Goal: Task Accomplishment & Management: Complete application form

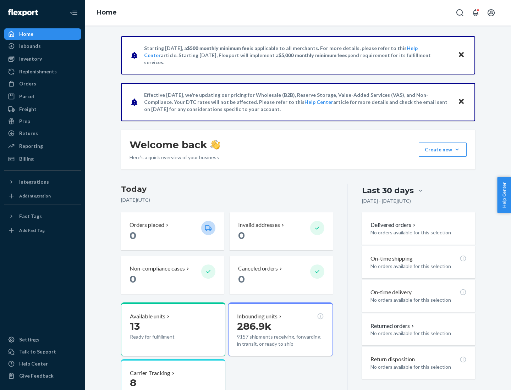
click at [457, 150] on button "Create new Create new inbound Create new order Create new product" at bounding box center [443, 150] width 48 height 14
click at [43, 46] on div "Inbounds" at bounding box center [42, 46] width 75 height 10
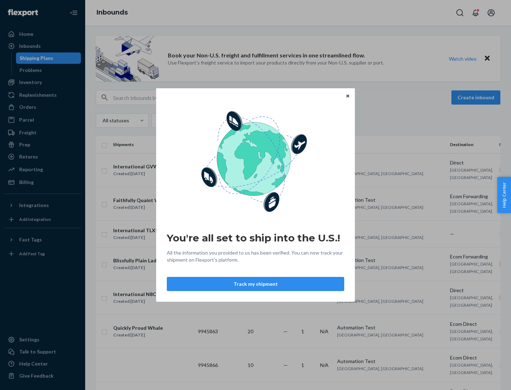
click at [347, 96] on icon "Close" at bounding box center [347, 95] width 3 height 3
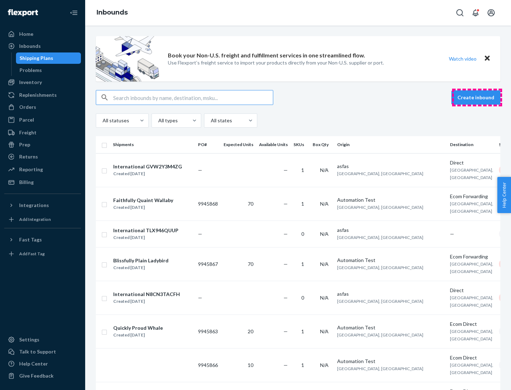
click at [477, 98] on button "Create inbound" at bounding box center [475, 97] width 49 height 14
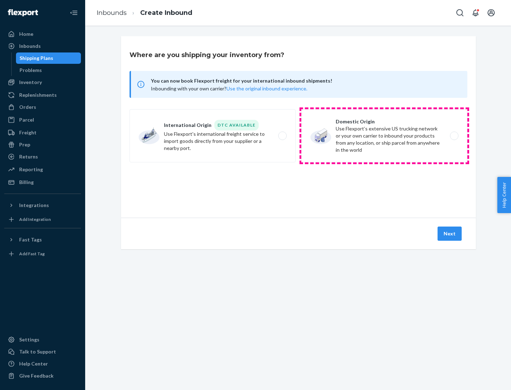
click at [384, 136] on label "Domestic Origin Use Flexport’s extensive US trucking network or your own carrie…" at bounding box center [384, 135] width 166 height 53
click at [454, 136] on input "Domestic Origin Use Flexport’s extensive US trucking network or your own carrie…" at bounding box center [456, 136] width 5 height 5
radio input "true"
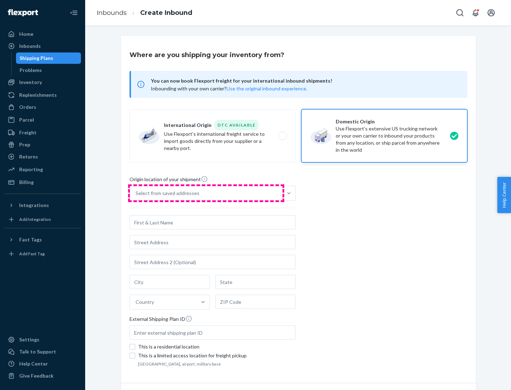
click at [206, 193] on div "Select from saved addresses" at bounding box center [206, 193] width 153 height 14
click at [136, 193] on input "Select from saved addresses" at bounding box center [136, 193] width 1 height 7
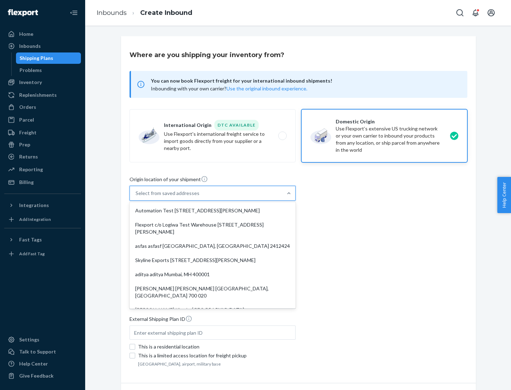
scroll to position [3, 0]
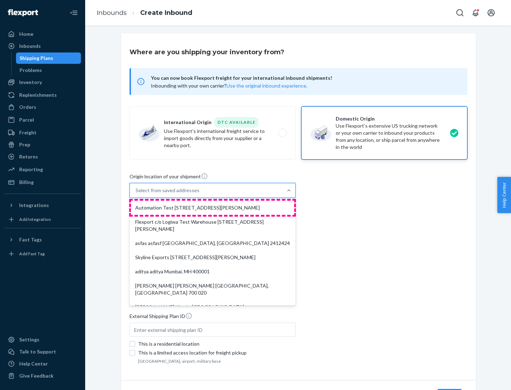
click at [212, 208] on div "Automation Test [STREET_ADDRESS][PERSON_NAME]" at bounding box center [212, 208] width 163 height 14
click at [136, 194] on input "option Automation Test [STREET_ADDRESS][PERSON_NAME]. 9 results available. Use …" at bounding box center [136, 190] width 1 height 7
type input "Automation Test"
type input "9th Floor"
type input "[GEOGRAPHIC_DATA]"
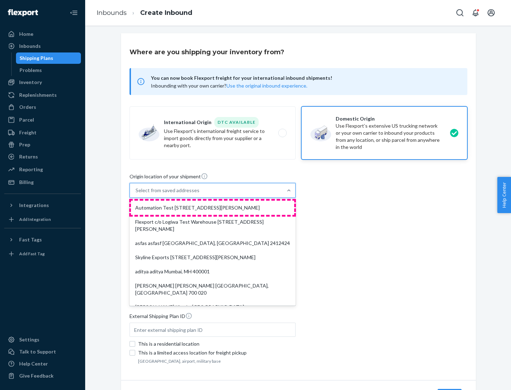
type input "CA"
type input "94104"
type input "[STREET_ADDRESS][PERSON_NAME]"
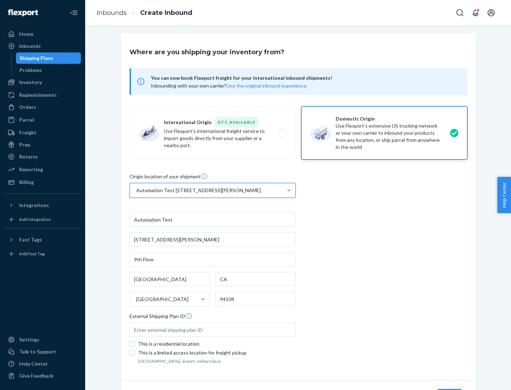
scroll to position [42, 0]
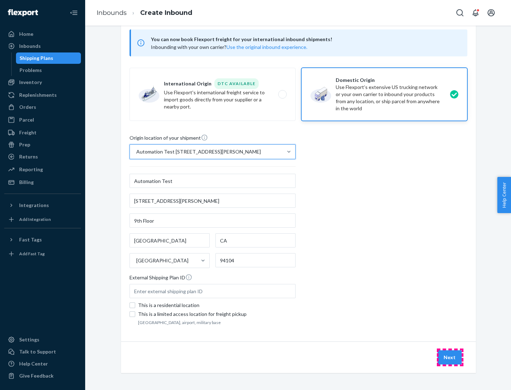
click at [450, 358] on button "Next" at bounding box center [449, 357] width 24 height 14
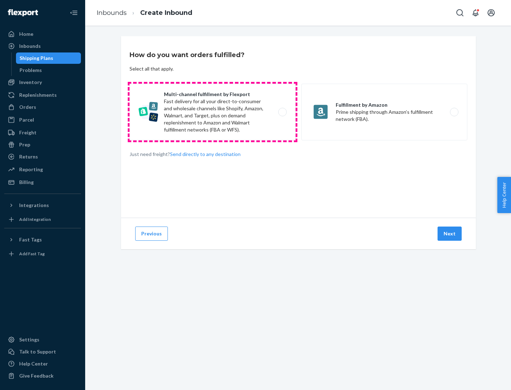
click at [212, 112] on label "Multi-channel fulfillment by Flexport Fast delivery for all your direct-to-cons…" at bounding box center [212, 112] width 166 height 57
click at [282, 112] on input "Multi-channel fulfillment by Flexport Fast delivery for all your direct-to-cons…" at bounding box center [284, 112] width 5 height 5
radio input "true"
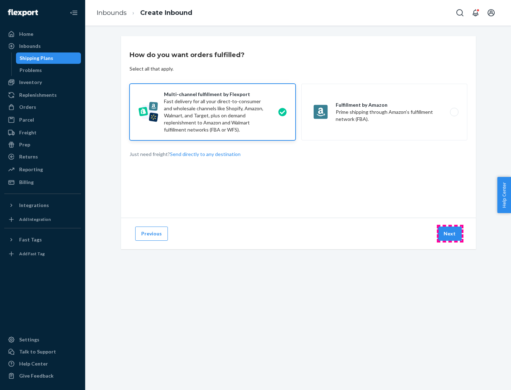
click at [450, 234] on button "Next" at bounding box center [449, 234] width 24 height 14
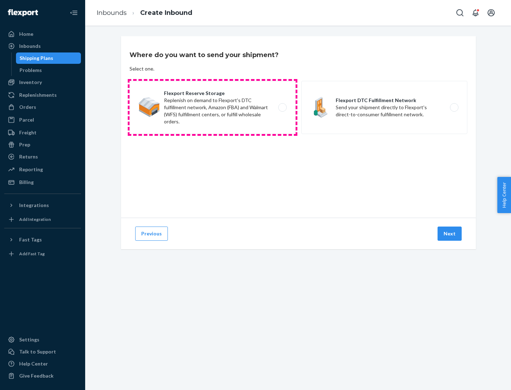
click at [212, 107] on label "Flexport Reserve Storage Replenish on demand to Flexport's DTC fulfillment netw…" at bounding box center [212, 107] width 166 height 53
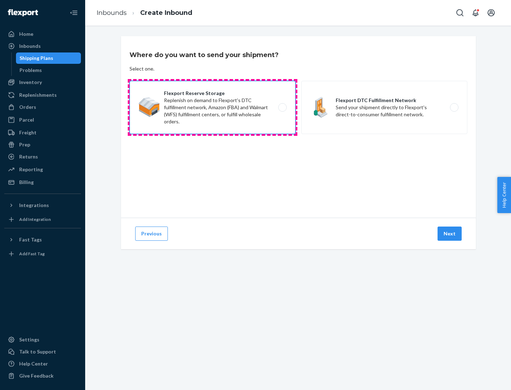
click at [282, 107] on input "Flexport Reserve Storage Replenish on demand to Flexport's DTC fulfillment netw…" at bounding box center [284, 107] width 5 height 5
radio input "true"
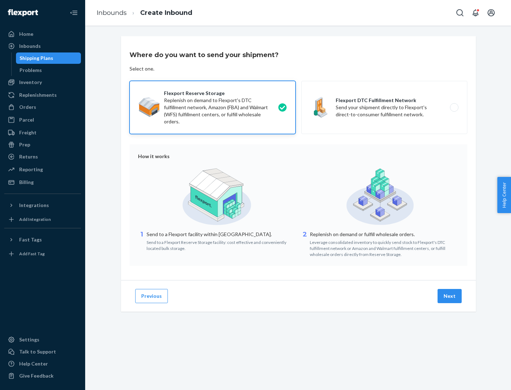
click at [450, 296] on button "Next" at bounding box center [449, 296] width 24 height 14
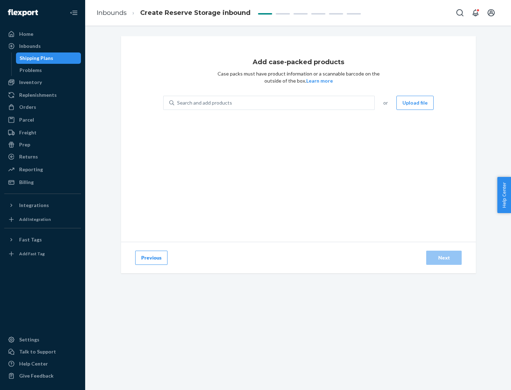
click at [275, 103] on div "Search and add products" at bounding box center [274, 102] width 200 height 13
click at [178, 103] on input "Search and add products" at bounding box center [177, 102] width 1 height 7
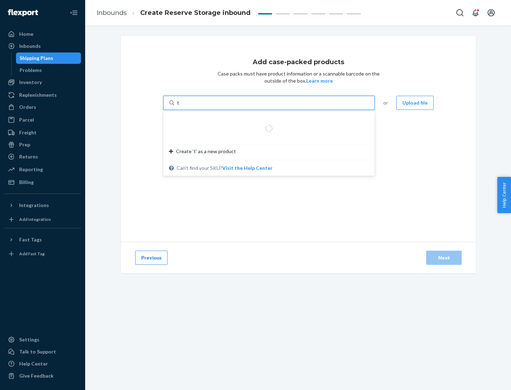
type input "test-syn"
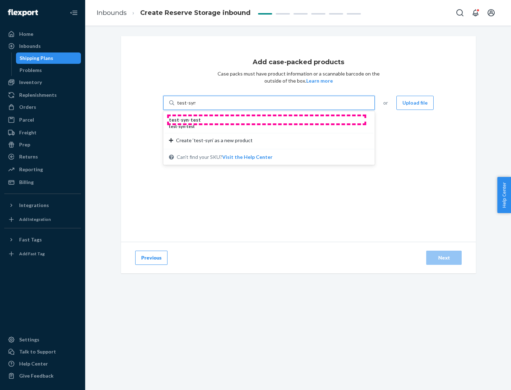
click at [266, 120] on div "test - syn - test" at bounding box center [266, 119] width 194 height 7
click at [195, 106] on input "test-syn" at bounding box center [186, 102] width 18 height 7
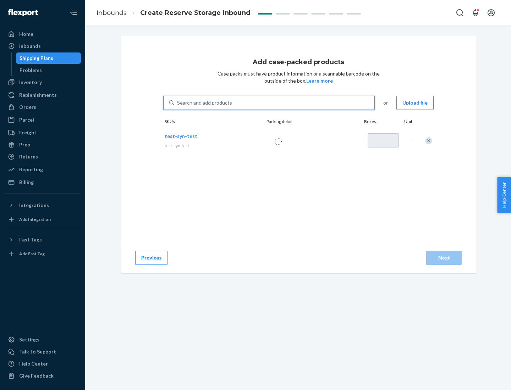
type input "1"
click at [444, 258] on div "Next" at bounding box center [443, 257] width 23 height 7
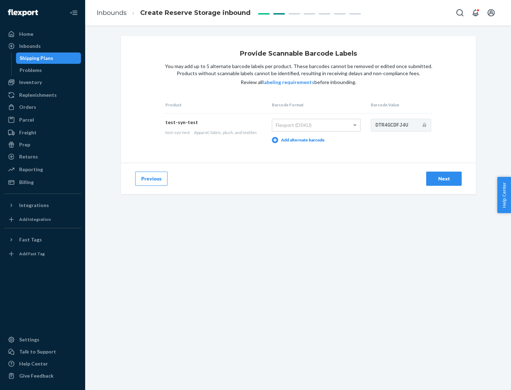
click at [444, 178] on div "Next" at bounding box center [443, 178] width 23 height 7
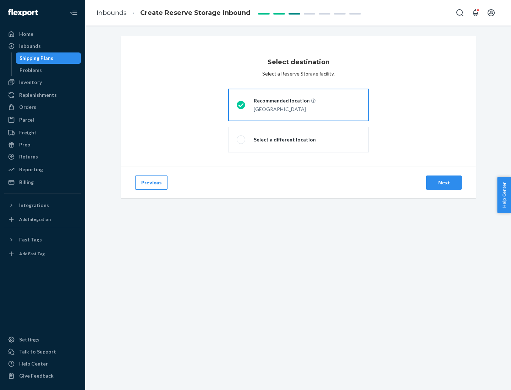
click at [444, 183] on div "Next" at bounding box center [443, 182] width 23 height 7
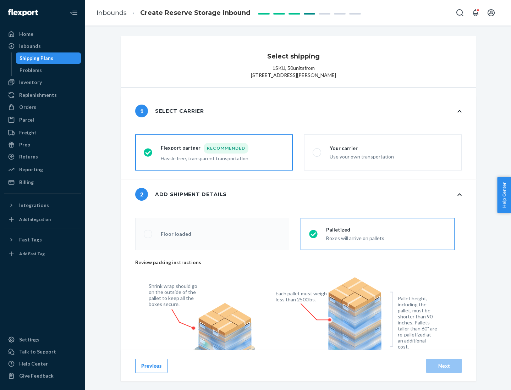
radio input "false"
type input "1"
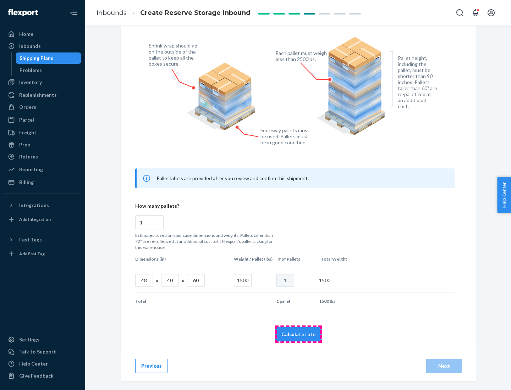
click at [298, 334] on button "Calculate rate" at bounding box center [298, 334] width 46 height 14
radio input "false"
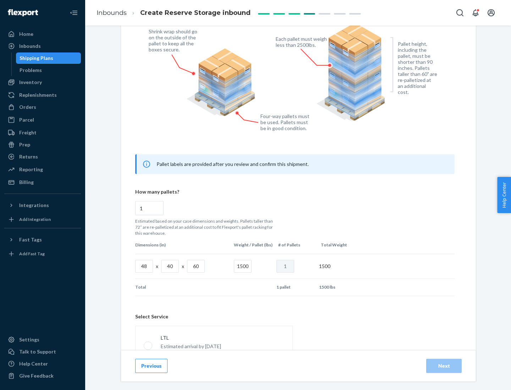
scroll to position [314, 0]
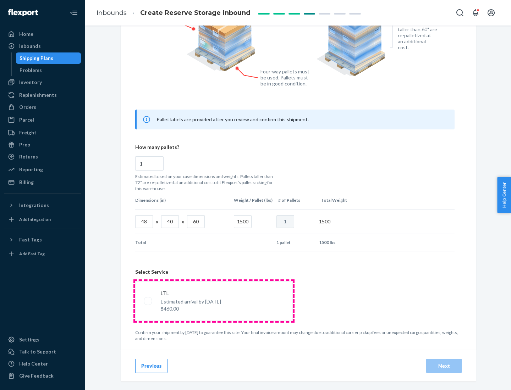
click at [214, 301] on p "Estimated arrival by [DATE]" at bounding box center [191, 301] width 60 height 7
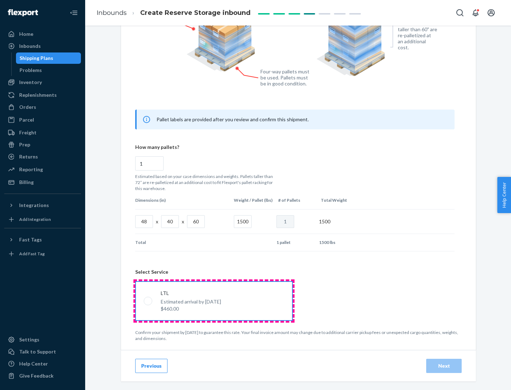
click at [148, 301] on input "LTL Estimated arrival by [DATE] $460.00" at bounding box center [146, 301] width 5 height 5
radio input "true"
radio input "false"
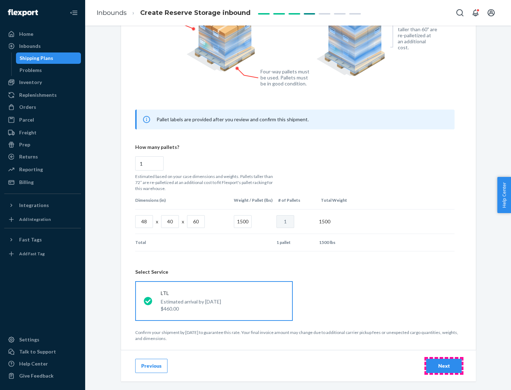
click at [444, 366] on div "Next" at bounding box center [443, 366] width 23 height 7
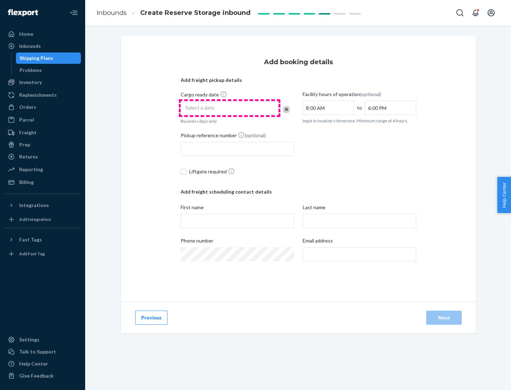
click at [230, 108] on div "Select a date" at bounding box center [230, 108] width 98 height 14
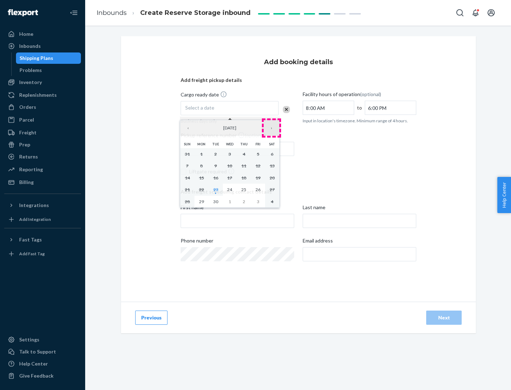
click at [271, 128] on button "›" at bounding box center [272, 128] width 16 height 16
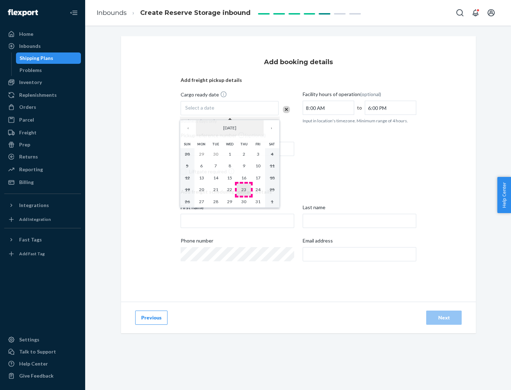
click at [244, 189] on abbr "23" at bounding box center [243, 189] width 5 height 5
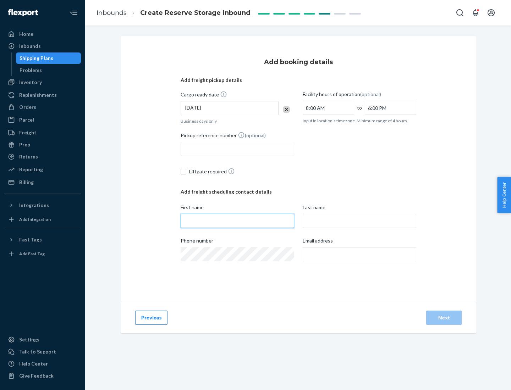
click at [237, 221] on input "First name" at bounding box center [238, 221] width 114 height 14
type input "[PERSON_NAME]"
click at [359, 221] on input "Last name" at bounding box center [360, 221] width 114 height 14
type input "Doe"
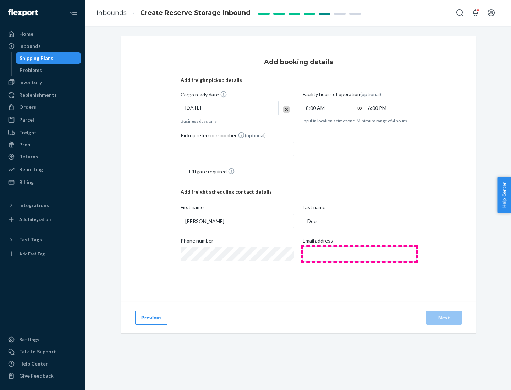
click at [359, 254] on input "Email address" at bounding box center [360, 254] width 114 height 14
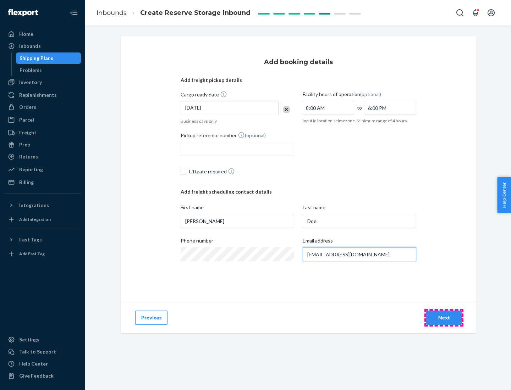
type input "[EMAIL_ADDRESS][DOMAIN_NAME]"
click at [444, 318] on div "Next" at bounding box center [443, 317] width 23 height 7
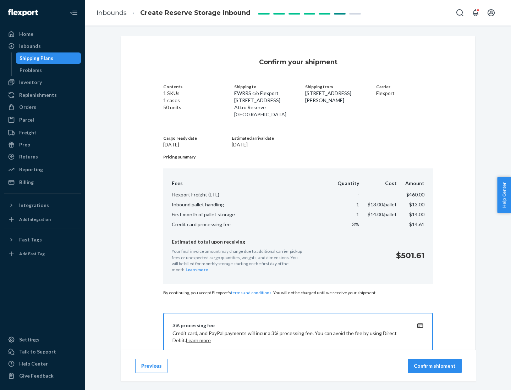
scroll to position [102, 0]
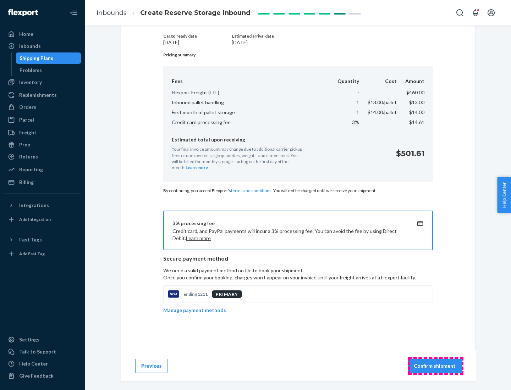
click at [435, 366] on p "Confirm shipment" at bounding box center [435, 366] width 42 height 7
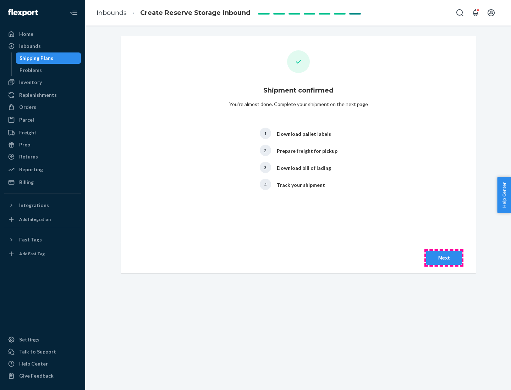
click at [444, 258] on div "Next" at bounding box center [443, 257] width 23 height 7
